Goal: Find specific page/section: Find specific page/section

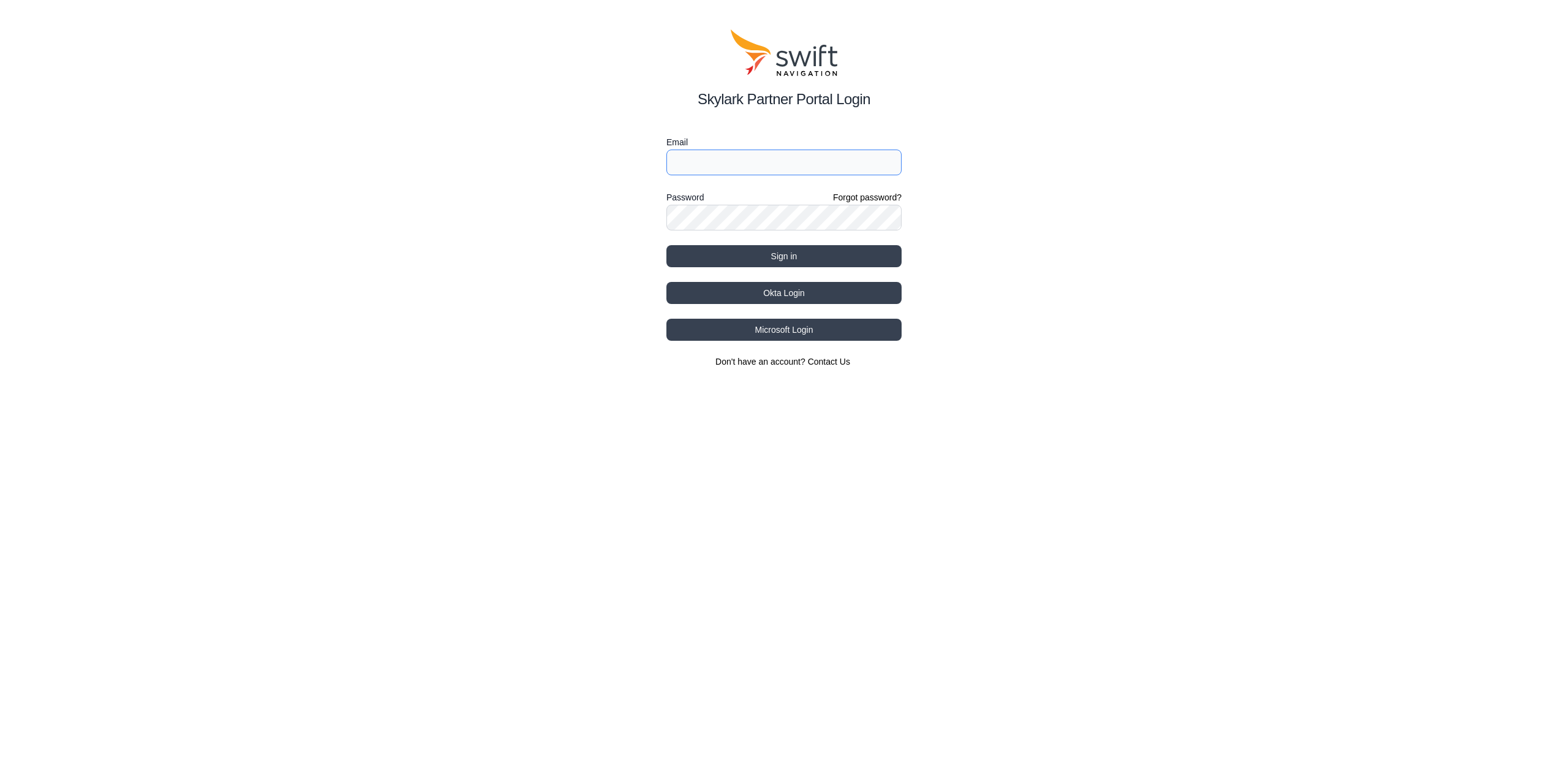
type input "[EMAIL_ADDRESS][DOMAIN_NAME]"
click at [836, 252] on button "Sign in" at bounding box center [784, 256] width 235 height 22
type input "[EMAIL_ADDRESS][DOMAIN_NAME]"
click at [788, 268] on div "Email [EMAIL_ADDRESS][DOMAIN_NAME] Password Forgot password? Sign in Okta Login…" at bounding box center [784, 251] width 235 height 233
click at [799, 260] on button "Sign in" at bounding box center [784, 256] width 235 height 22
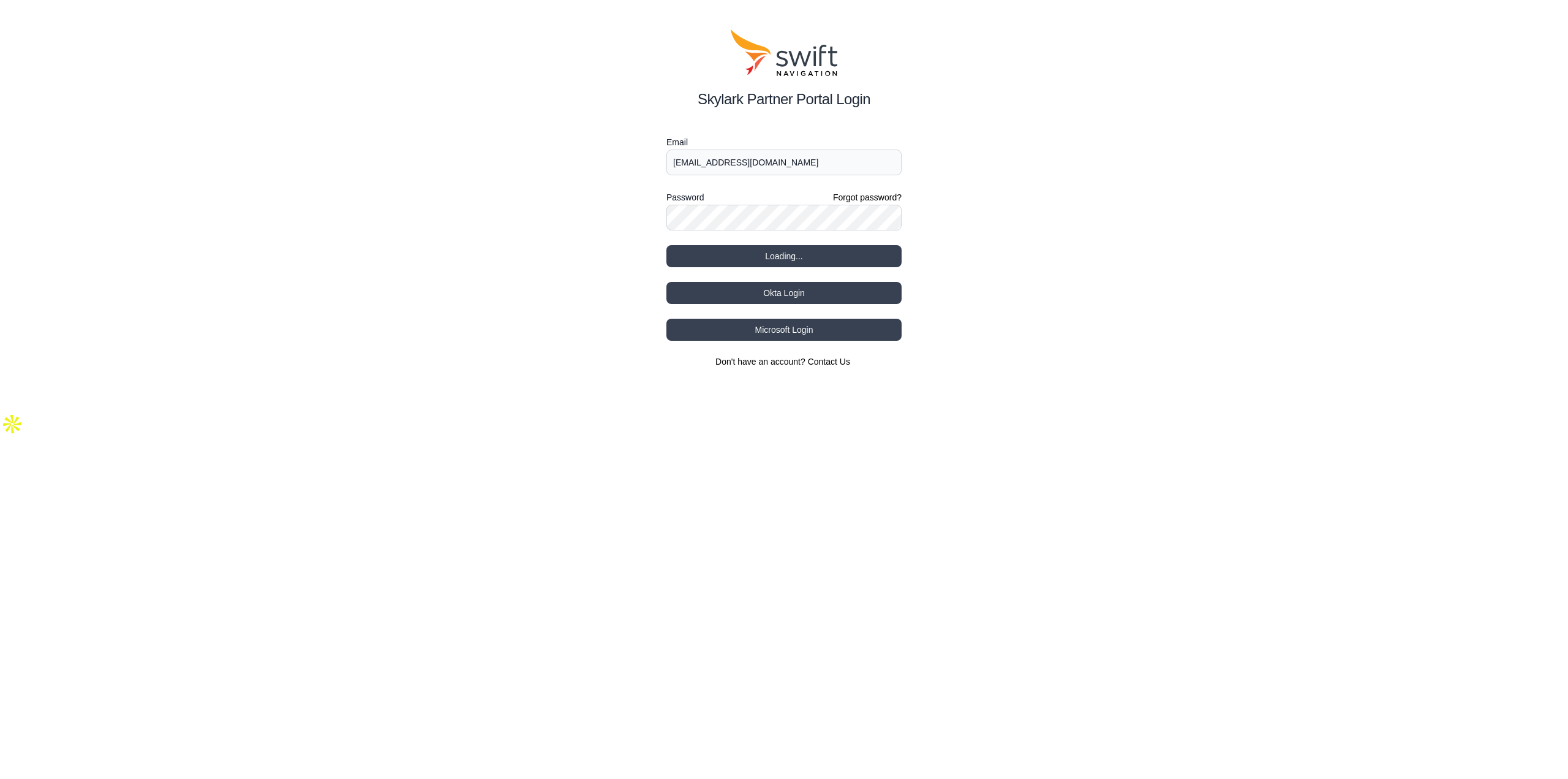
select select
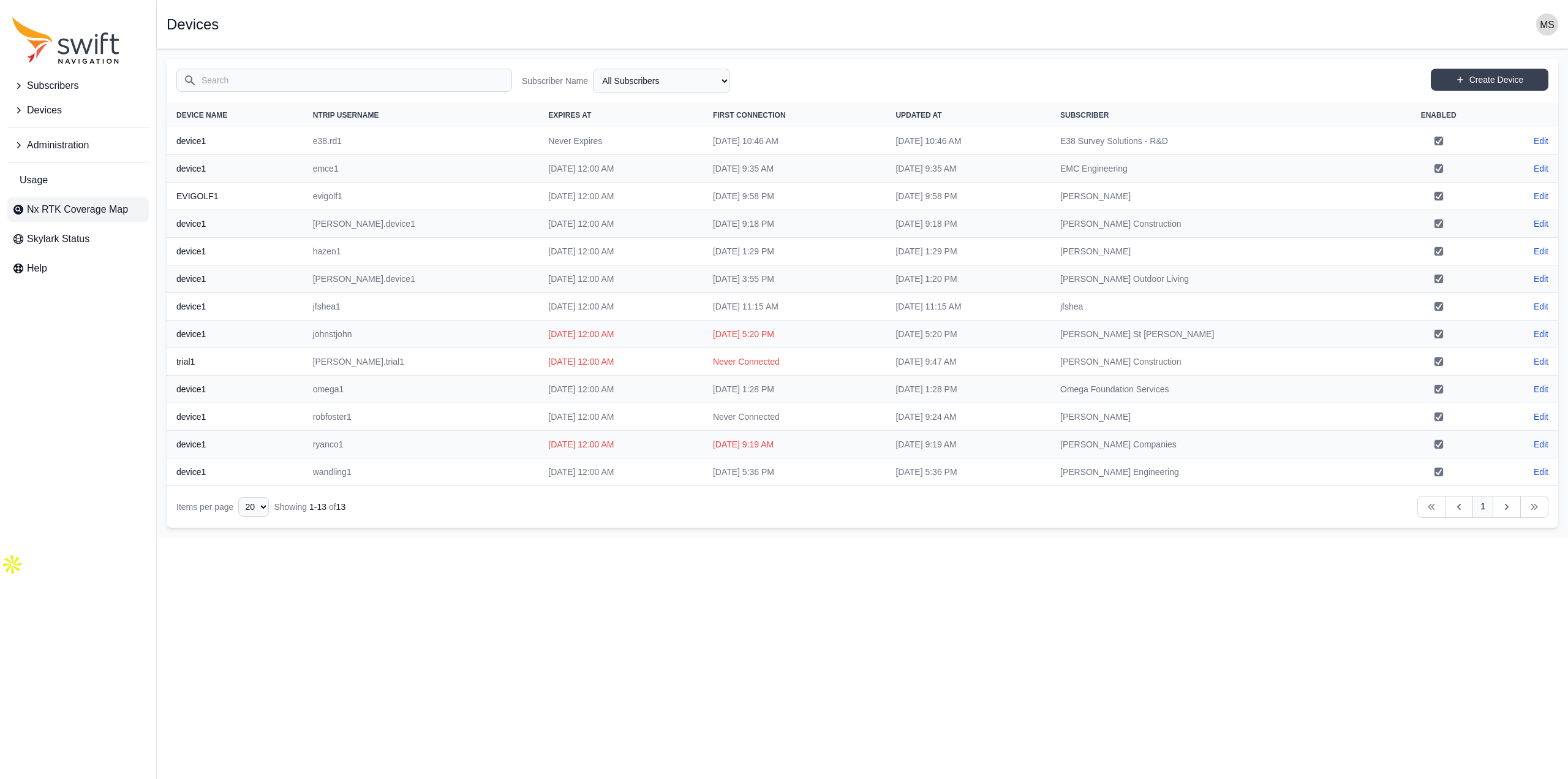
click at [91, 204] on span "Nx RTK Coverage Map" at bounding box center [77, 209] width 101 height 15
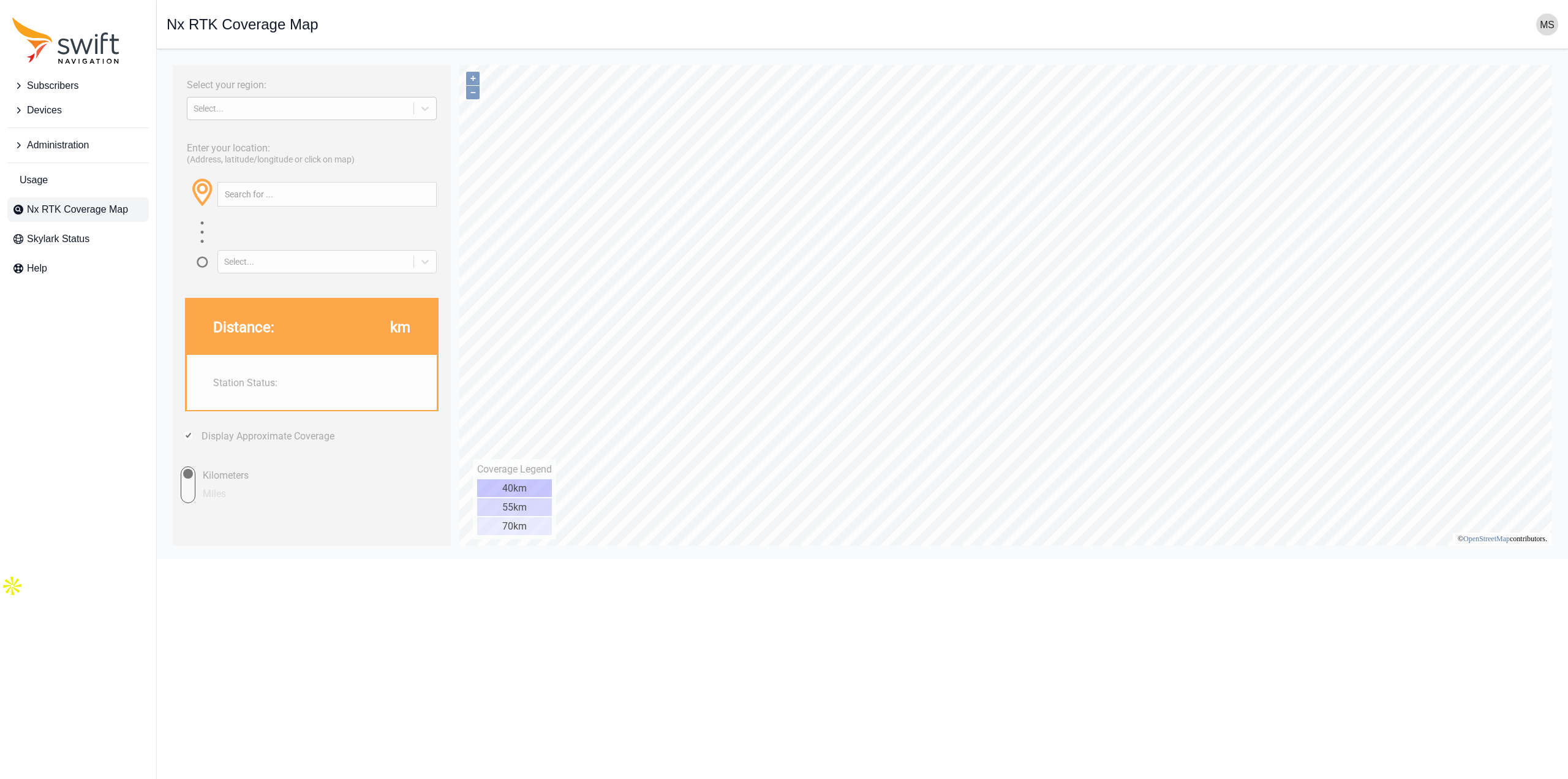
click at [277, 106] on div "Select..." at bounding box center [301, 108] width 214 height 10
click at [261, 158] on div "[GEOGRAPHIC_DATA]" at bounding box center [312, 157] width 250 height 20
click at [293, 194] on input "text" at bounding box center [327, 194] width 218 height 24
type input "prescott, [GEOGRAPHIC_DATA]"
